Goal: Transaction & Acquisition: Book appointment/travel/reservation

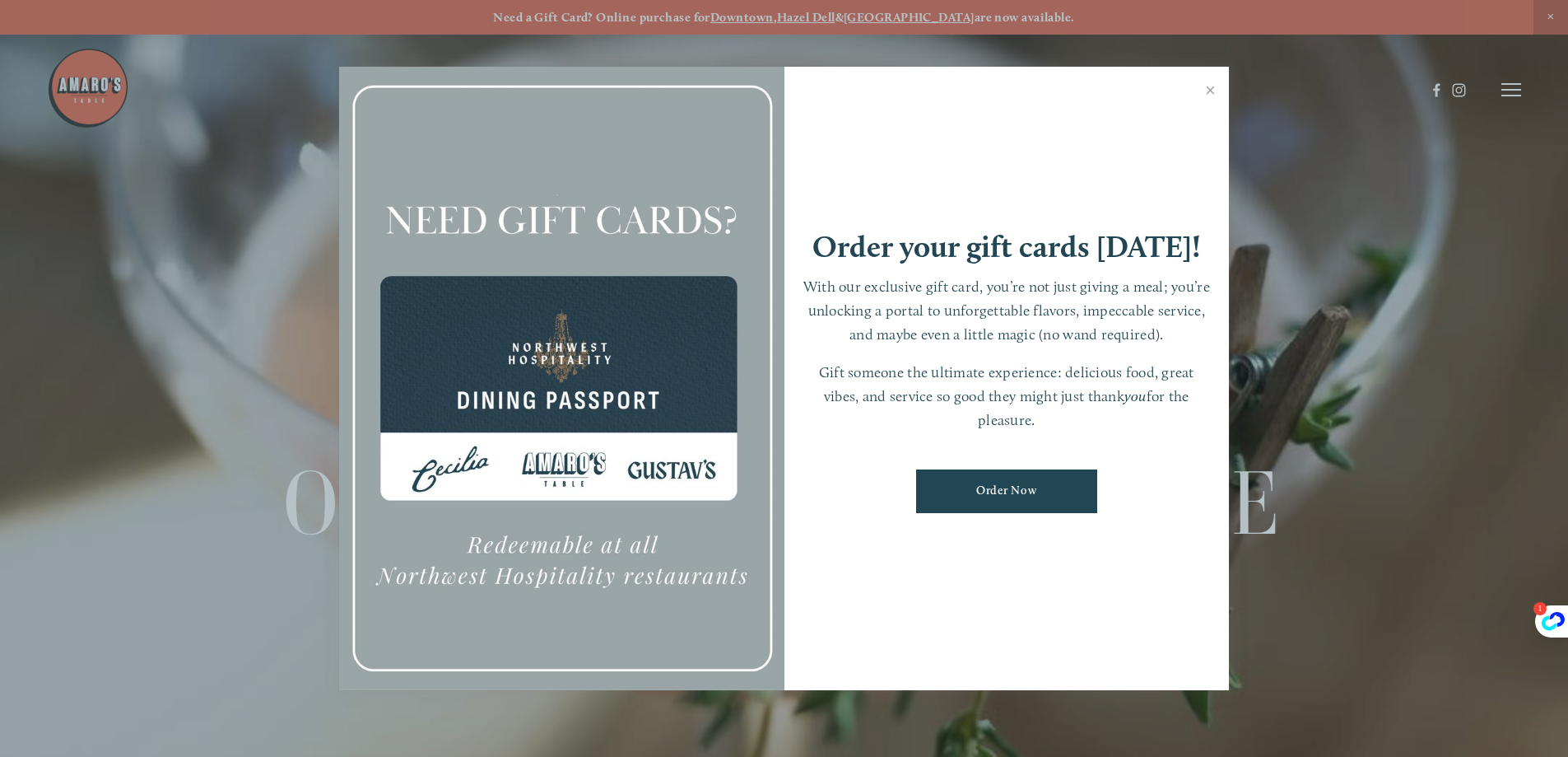
click at [1555, 16] on div at bounding box center [784, 378] width 1568 height 757
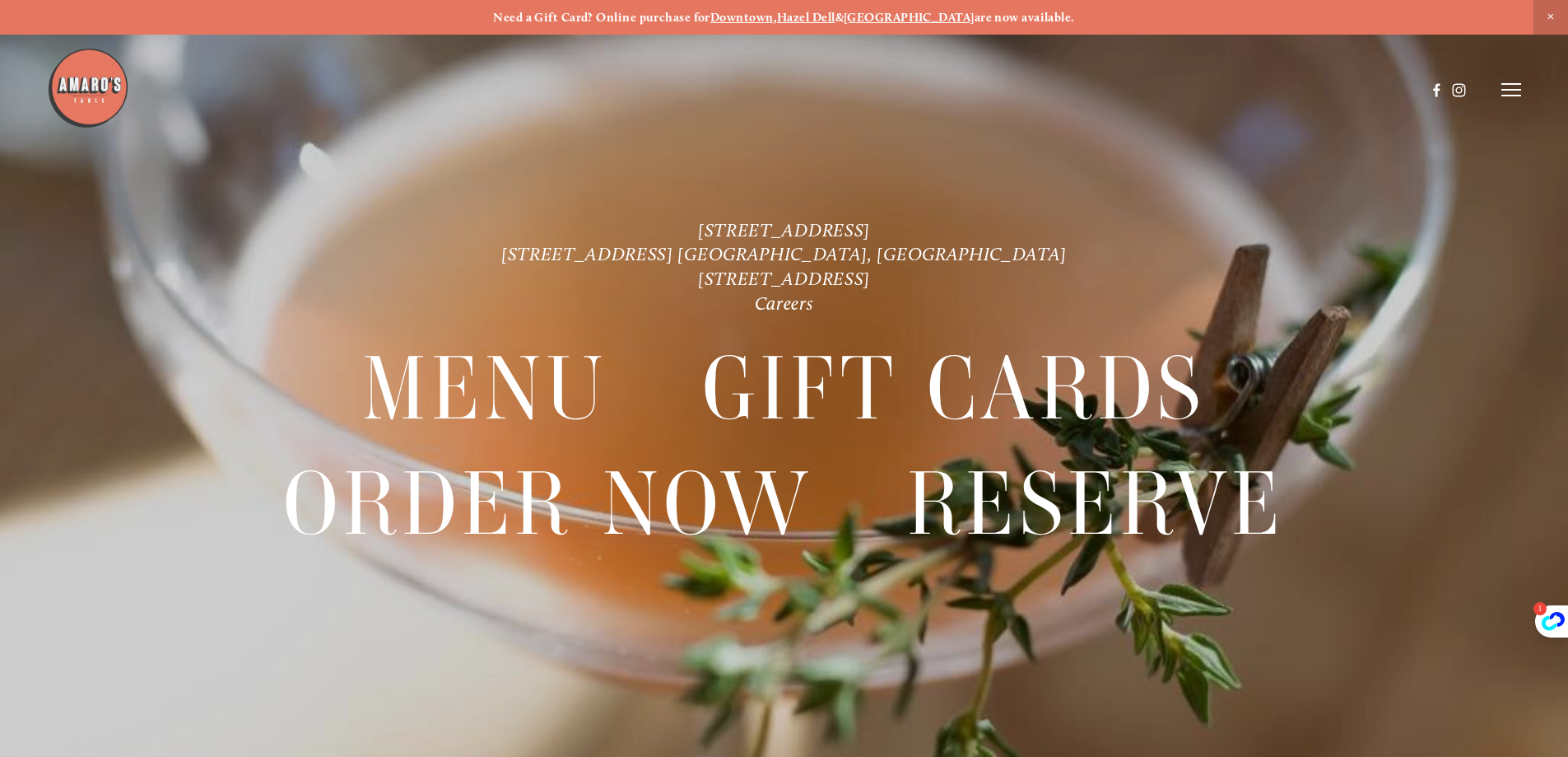
click at [1509, 96] on line at bounding box center [1511, 96] width 19 height 0
click at [1394, 86] on span "Reserve" at bounding box center [1391, 89] width 43 height 16
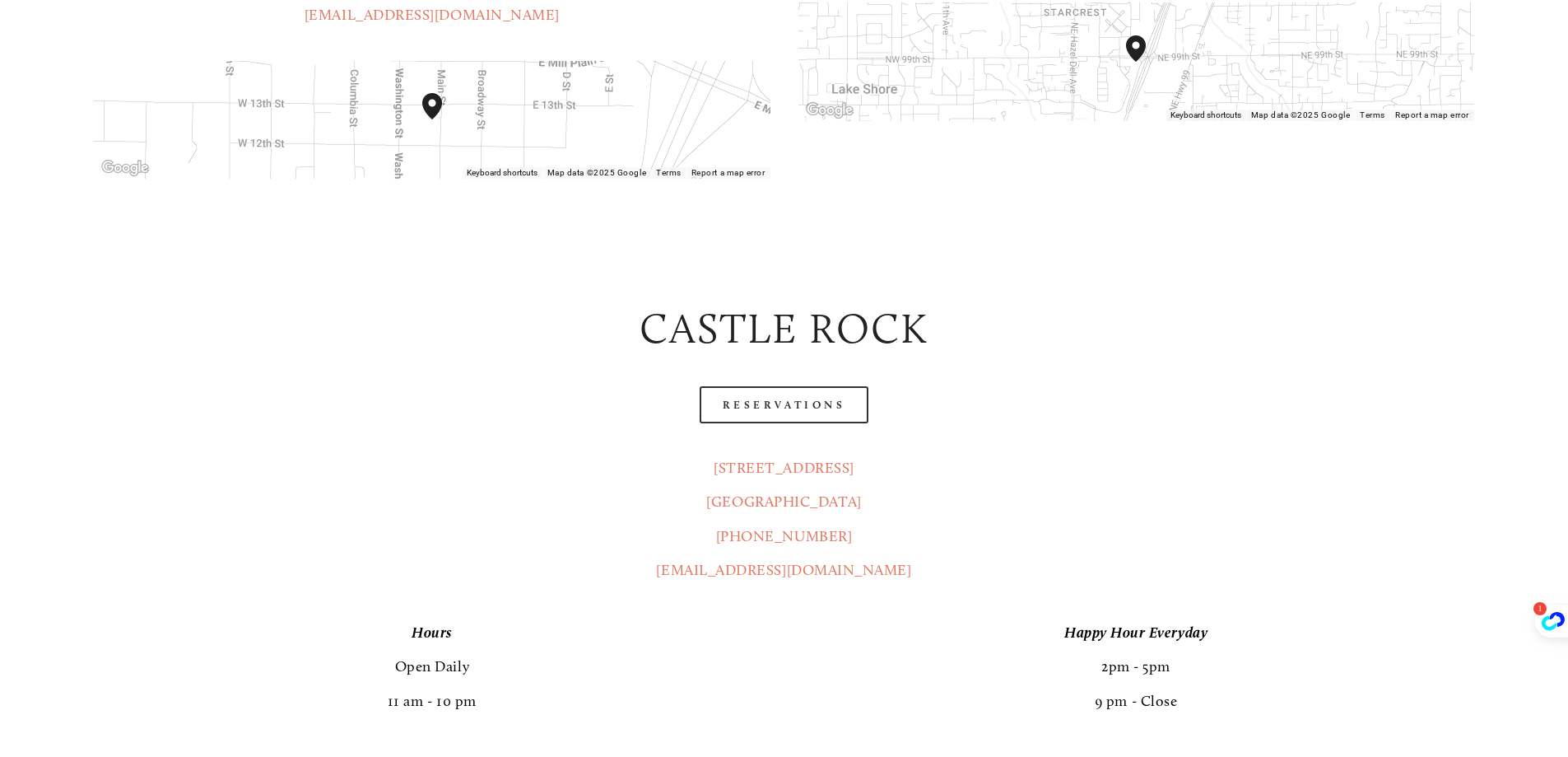
scroll to position [741, 0]
click at [780, 386] on link "Reservations" at bounding box center [785, 404] width 170 height 37
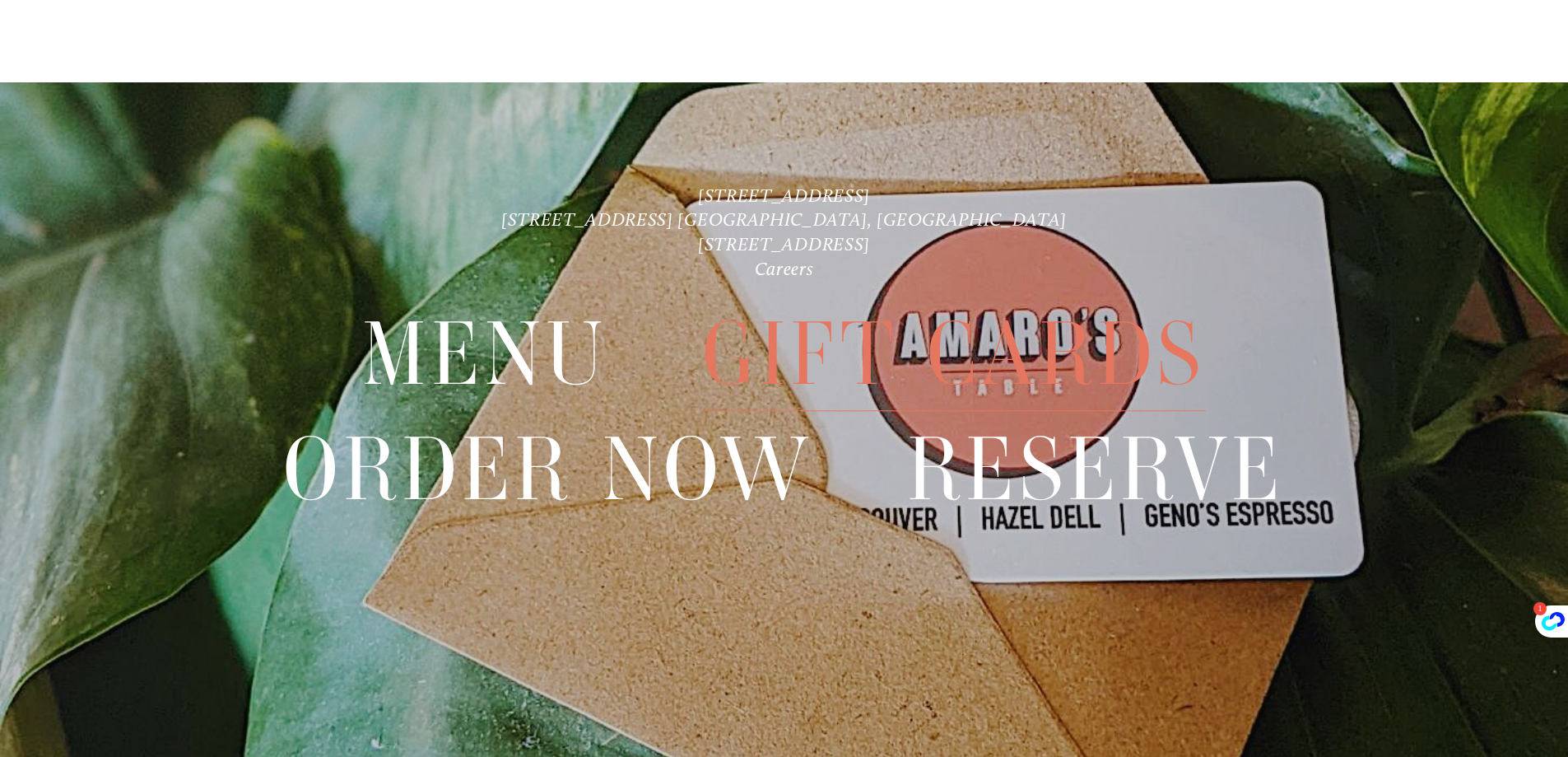
scroll to position [2953, 0]
